Goal: Information Seeking & Learning: Find specific page/section

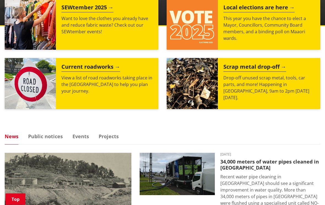
scroll to position [231, 0]
click at [263, 70] on h2 "Scrap metal drop-off" at bounding box center [254, 68] width 63 height 8
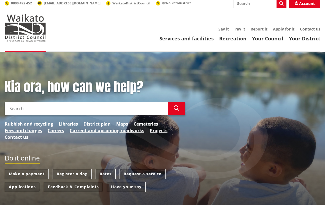
scroll to position [0, 0]
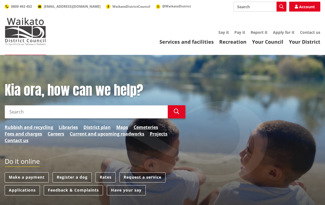
click at [26, 112] on input "Search" at bounding box center [86, 111] width 163 height 13
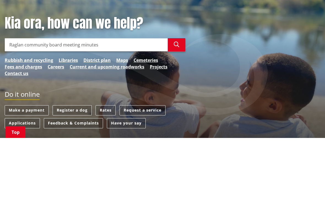
type input "Raglan community board meeting minutes"
click at [176, 109] on icon "button" at bounding box center [177, 112] width 6 height 6
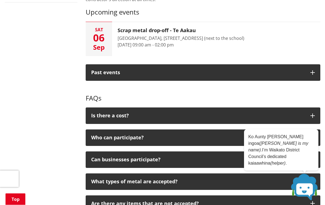
scroll to position [249, 0]
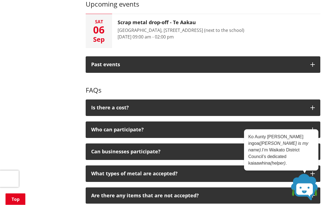
click at [314, 107] on icon "button" at bounding box center [312, 108] width 4 height 4
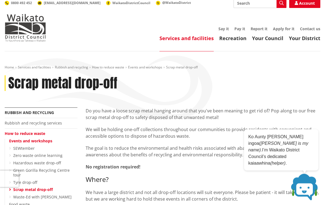
scroll to position [0, 0]
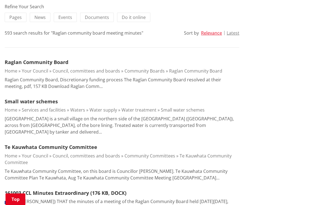
scroll to position [125, 0]
click at [30, 82] on p "Raglan Community Board, Discretionary funding process The Raglan Community Boar…" at bounding box center [122, 82] width 235 height 13
click at [52, 62] on link "Raglan Community Board" at bounding box center [37, 62] width 64 height 7
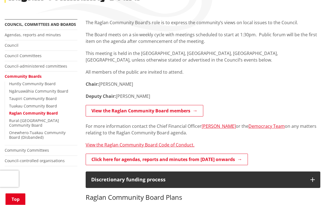
scroll to position [93, 0]
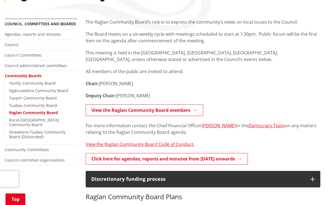
click at [140, 110] on link "View the Raglan Community Board members" at bounding box center [145, 111] width 118 height 12
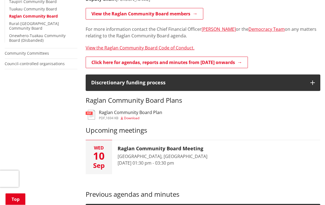
scroll to position [189, 0]
click at [189, 63] on link "Click here for agendas, reports and minutes from May 2024 onwards" at bounding box center [167, 63] width 162 height 12
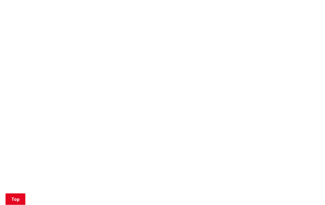
scroll to position [273, 0]
